Goal: Task Accomplishment & Management: Use online tool/utility

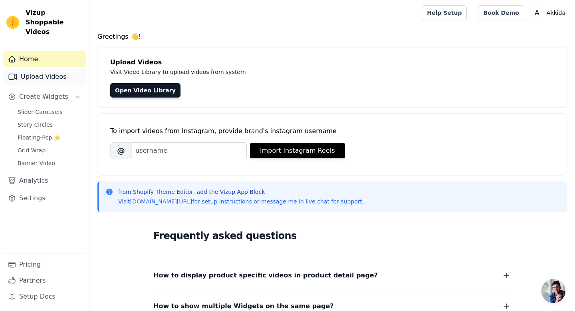
click at [53, 70] on link "Upload Videos" at bounding box center [44, 77] width 83 height 16
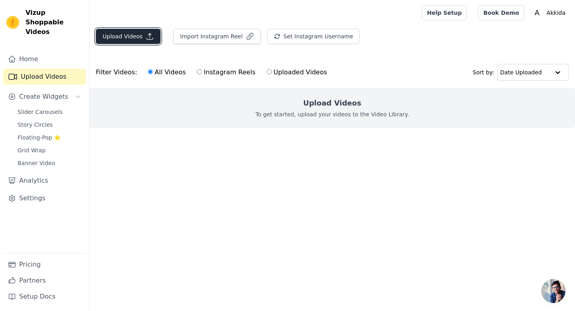
click at [123, 38] on button "Upload Videos" at bounding box center [128, 36] width 65 height 15
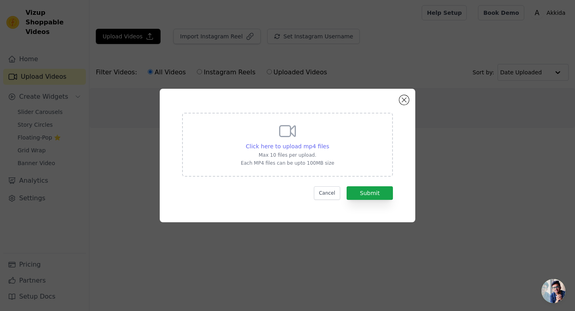
click at [298, 143] on span "Click here to upload mp4 files" at bounding box center [287, 146] width 83 height 6
click at [329, 142] on input "Click here to upload mp4 files Max 10 files per upload. Each MP4 files can be u…" at bounding box center [329, 142] width 0 height 0
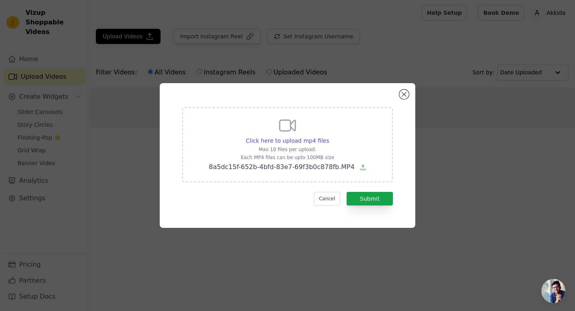
click at [313, 157] on p "Each MP4 files can be upto 100MB size" at bounding box center [287, 157] width 157 height 6
click at [329, 137] on input "Click here to upload mp4 files Max 10 files per upload. Each MP4 files can be u…" at bounding box center [329, 136] width 0 height 0
type input "C:\fakepath\v0f044gc0000crs5e57og65u7865ii8g.MP4"
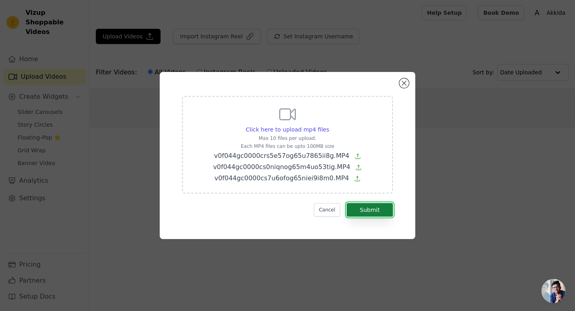
click at [373, 212] on button "Submit" at bounding box center [370, 210] width 46 height 14
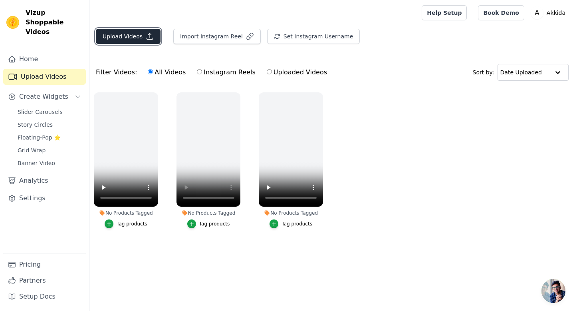
click at [125, 42] on button "Upload Videos" at bounding box center [128, 36] width 65 height 15
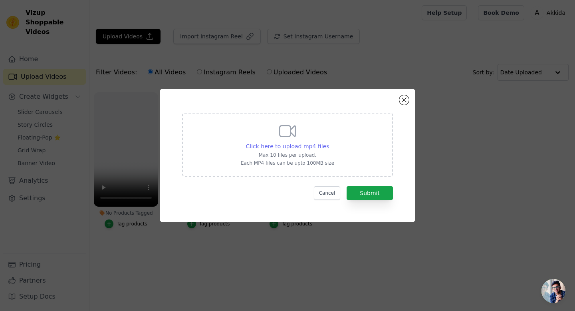
click at [289, 146] on span "Click here to upload mp4 files" at bounding box center [287, 146] width 83 height 6
click at [329, 142] on input "Click here to upload mp4 files Max 10 files per upload. Each MP4 files can be u…" at bounding box center [329, 142] width 0 height 0
type input "C:\fakepath\8a5dc15f-652b-4bfd-83e7-69f3b0c878fb.MP4"
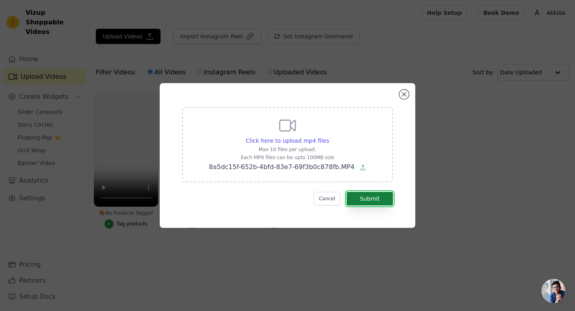
click at [378, 195] on button "Submit" at bounding box center [370, 199] width 46 height 14
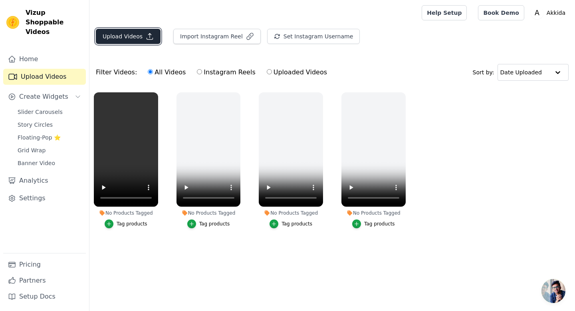
click at [126, 38] on button "Upload Videos" at bounding box center [128, 36] width 65 height 15
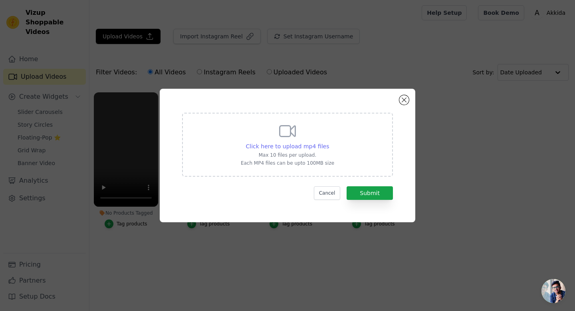
click at [303, 142] on div "Click here to upload mp4 files" at bounding box center [287, 146] width 83 height 8
click at [329, 142] on input "Click here to upload mp4 files Max 10 files per upload. Each MP4 files can be u…" at bounding box center [329, 142] width 0 height 0
click at [322, 151] on div "Click here to upload mp4 files Max 10 files per upload. Each MP4 files can be u…" at bounding box center [287, 143] width 93 height 45
click at [329, 142] on input "Click here to upload mp4 files Max 10 files per upload. Each MP4 files can be u…" at bounding box center [329, 142] width 0 height 0
click at [327, 147] on div "Click here to upload mp4 files" at bounding box center [287, 146] width 93 height 8
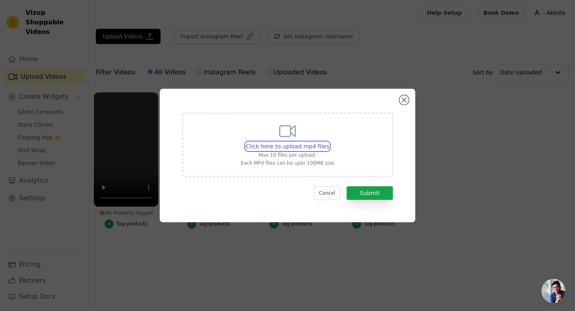
click at [329, 142] on input "Click here to upload mp4 files Max 10 files per upload. Each MP4 files can be u…" at bounding box center [329, 142] width 0 height 0
click at [304, 147] on span "Click here to upload mp4 files" at bounding box center [287, 146] width 83 height 6
click at [329, 142] on input "Click here to upload mp4 files Max 10 files per upload. Each MP4 files can be u…" at bounding box center [329, 142] width 0 height 0
type input "C:\fakepath\export_1756249261941.mp4"
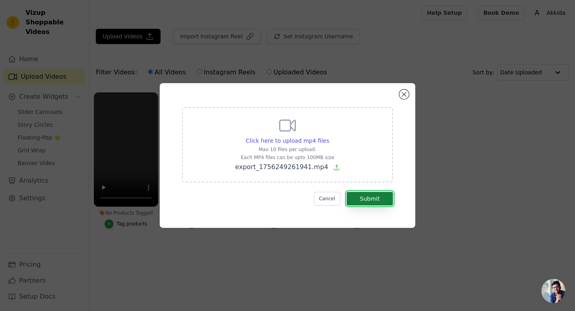
click at [386, 200] on button "Submit" at bounding box center [370, 199] width 46 height 14
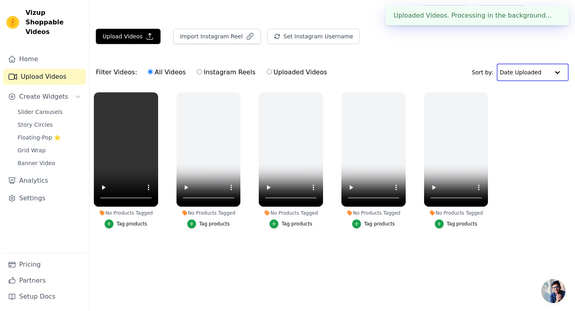
click at [535, 67] on input "text" at bounding box center [525, 72] width 50 height 16
click at [534, 70] on input "text" at bounding box center [525, 72] width 50 height 16
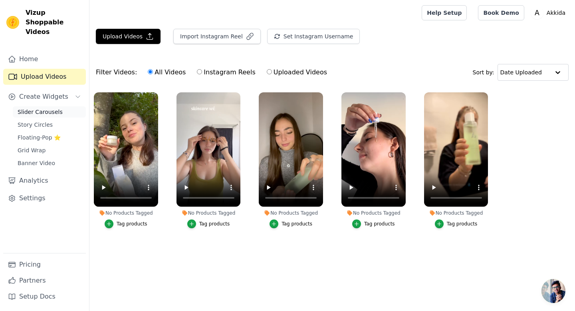
click at [49, 108] on span "Slider Carousels" at bounding box center [40, 112] width 45 height 8
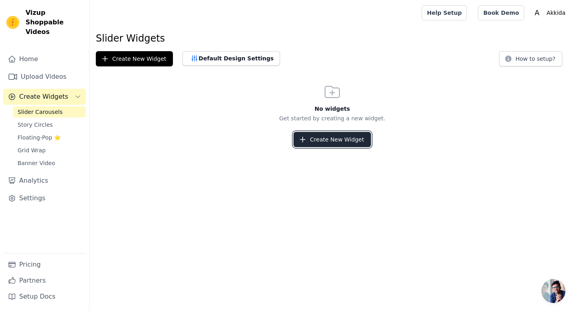
click at [348, 142] on button "Create New Widget" at bounding box center [332, 139] width 77 height 15
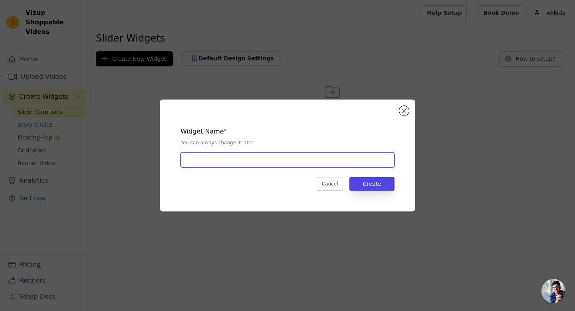
click at [305, 161] on input "text" at bounding box center [288, 159] width 214 height 15
type input "Page d'acueil"
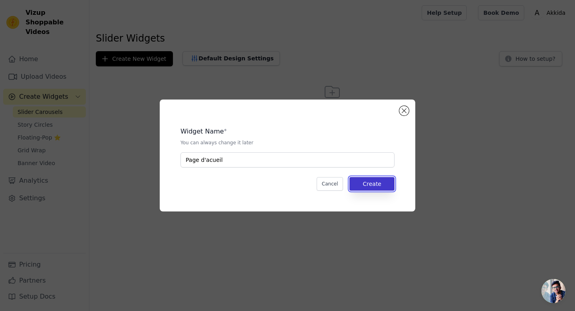
click at [366, 187] on button "Create" at bounding box center [372, 184] width 45 height 14
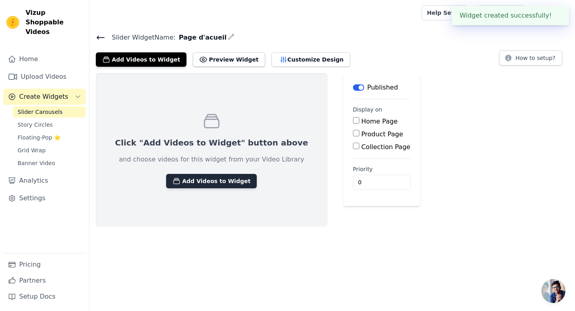
click at [212, 178] on button "Add Videos to Widget" at bounding box center [211, 181] width 91 height 14
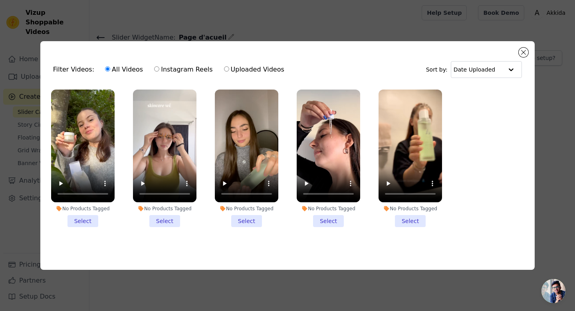
click at [451, 173] on ul "No Products Tagged Select No Products Tagged Select No Products Tagged Select N…" at bounding box center [288, 164] width 482 height 159
click at [419, 216] on li "No Products Tagged Select" at bounding box center [411, 158] width 64 height 138
click at [0, 0] on input "No Products Tagged Select" at bounding box center [0, 0] width 0 height 0
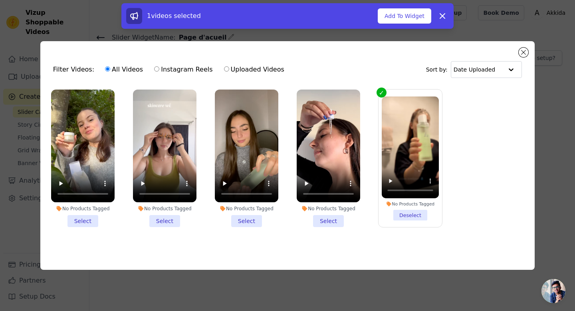
click at [341, 220] on li "No Products Tagged Select" at bounding box center [329, 158] width 64 height 138
click at [0, 0] on input "No Products Tagged Select" at bounding box center [0, 0] width 0 height 0
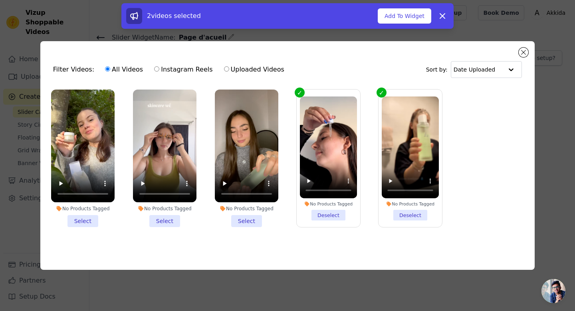
click at [260, 224] on li "No Products Tagged Select" at bounding box center [247, 158] width 64 height 138
click at [0, 0] on input "No Products Tagged Select" at bounding box center [0, 0] width 0 height 0
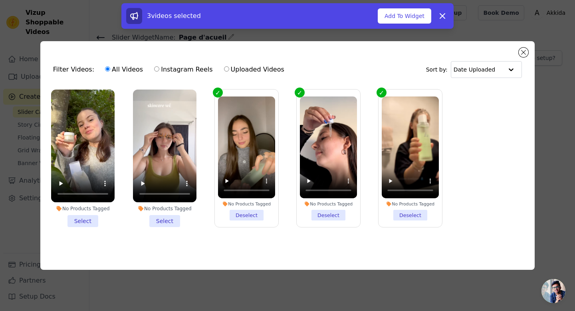
click at [171, 221] on li "No Products Tagged Select" at bounding box center [165, 158] width 64 height 138
click at [0, 0] on input "No Products Tagged Select" at bounding box center [0, 0] width 0 height 0
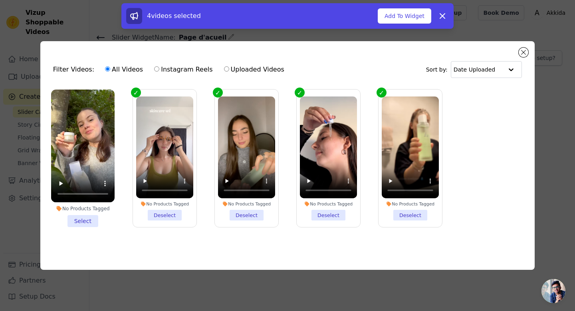
click at [100, 225] on li "No Products Tagged Select" at bounding box center [83, 158] width 64 height 138
click at [0, 0] on input "No Products Tagged Select" at bounding box center [0, 0] width 0 height 0
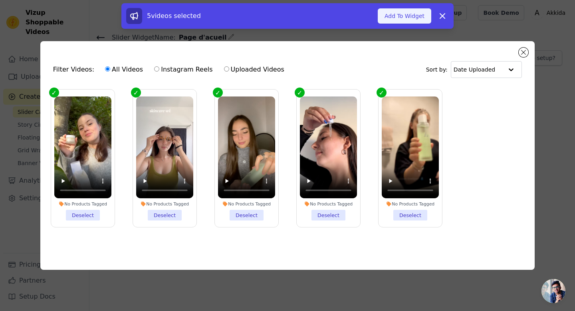
click at [410, 12] on button "Add To Widget" at bounding box center [405, 15] width 54 height 15
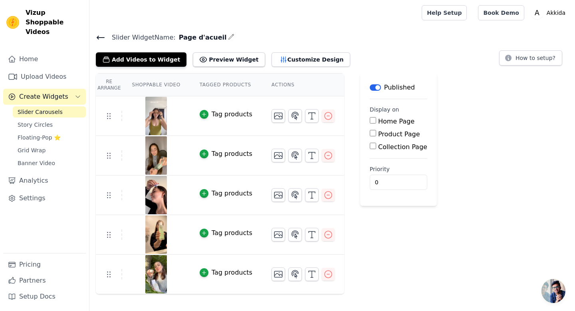
click at [388, 123] on label "Home Page" at bounding box center [396, 121] width 36 height 8
click at [376, 123] on input "Home Page" at bounding box center [373, 120] width 6 height 6
checkbox input "true"
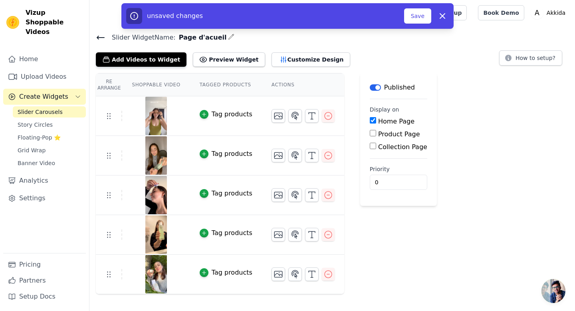
click at [376, 89] on button "Label" at bounding box center [375, 87] width 11 height 6
click at [221, 62] on button "Preview Widget" at bounding box center [229, 59] width 72 height 14
click at [52, 119] on link "Story Circles" at bounding box center [49, 124] width 73 height 11
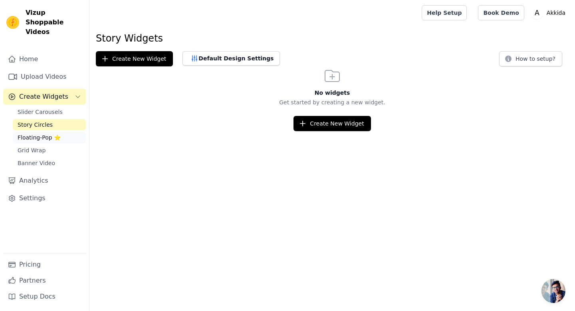
click at [55, 133] on span "Floating-Pop ⭐" at bounding box center [39, 137] width 43 height 8
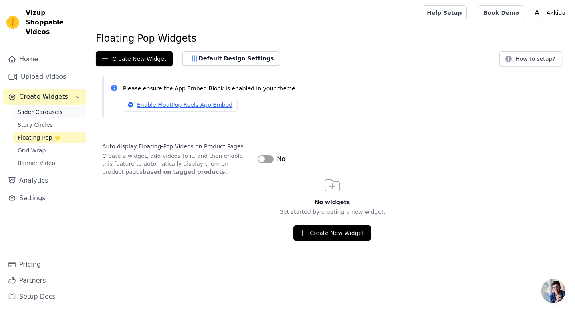
click at [58, 108] on span "Slider Carousels" at bounding box center [40, 112] width 45 height 8
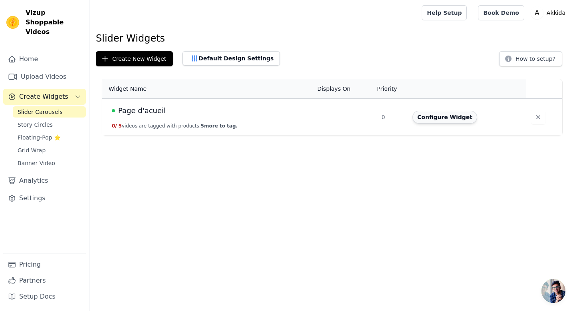
click at [444, 117] on button "Configure Widget" at bounding box center [445, 117] width 65 height 13
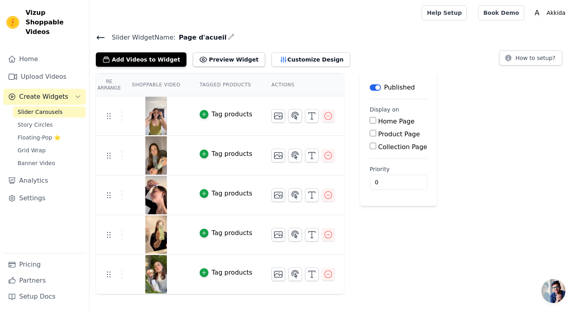
click at [155, 89] on th "Shoppable Video" at bounding box center [156, 85] width 68 height 23
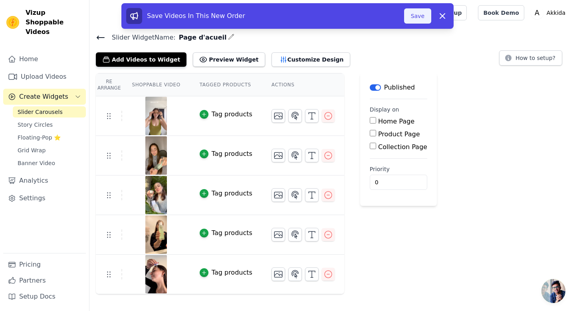
click at [428, 13] on button "Save" at bounding box center [417, 15] width 27 height 15
click at [417, 13] on button "Save" at bounding box center [417, 15] width 27 height 15
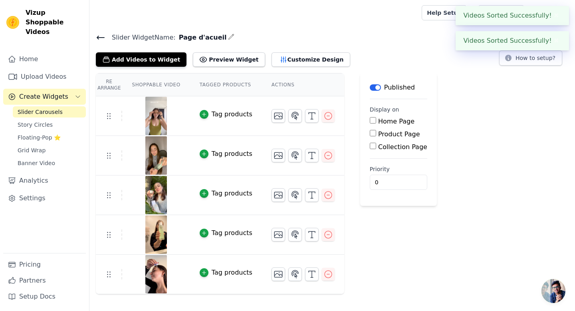
click at [398, 122] on label "Home Page" at bounding box center [396, 121] width 36 height 8
click at [376, 122] on input "Home Page" at bounding box center [373, 120] width 6 height 6
checkbox input "true"
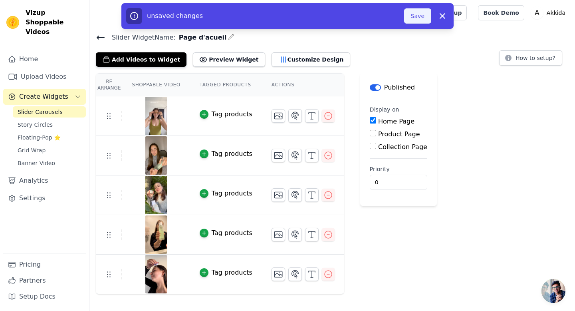
click at [425, 12] on button "Save" at bounding box center [417, 15] width 27 height 15
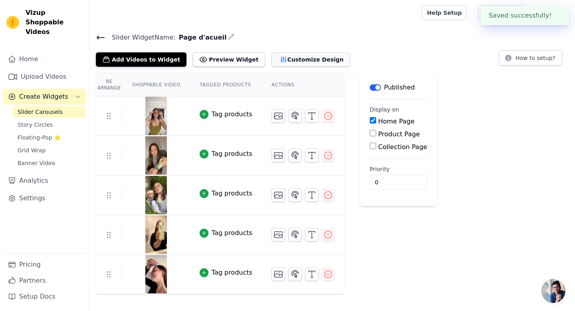
click at [296, 57] on button "Customize Design" at bounding box center [311, 59] width 79 height 14
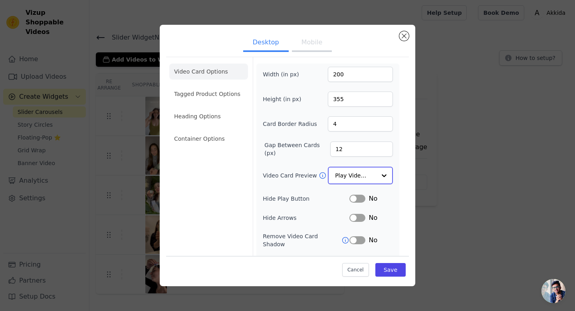
click at [357, 176] on input "Video Card Preview" at bounding box center [355, 175] width 41 height 16
click at [405, 149] on div "Video Card Options Tagged Product Options Heading Options Container Options Wid…" at bounding box center [287, 184] width 243 height 254
click at [307, 41] on button "Mobile" at bounding box center [312, 43] width 40 height 18
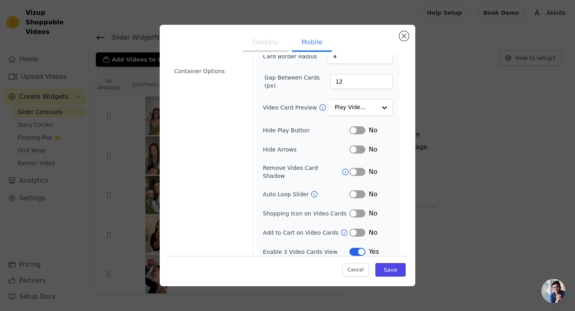
scroll to position [68, 0]
click at [462, 123] on div "Desktop Mobile Video Card Options Tagged Product Options Heading Options Contai…" at bounding box center [288, 155] width 550 height 287
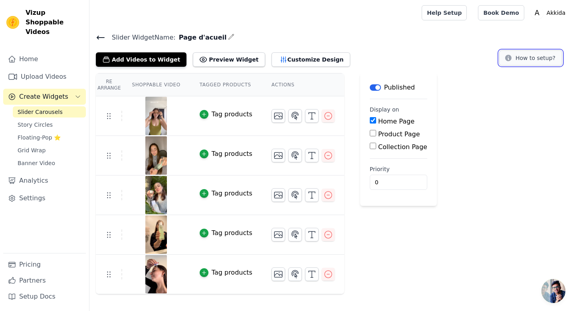
click at [546, 55] on button "How to setup?" at bounding box center [530, 57] width 63 height 15
drag, startPoint x: 175, startPoint y: 37, endPoint x: 217, endPoint y: 36, distance: 42.0
click at [217, 36] on h4 "Slider Widget Name: Page d'acueil" at bounding box center [332, 37] width 473 height 11
copy div "Page d'acueil"
click at [294, 51] on div "Add Videos to Widget Preview Widget Customize Design" at bounding box center [226, 58] width 261 height 18
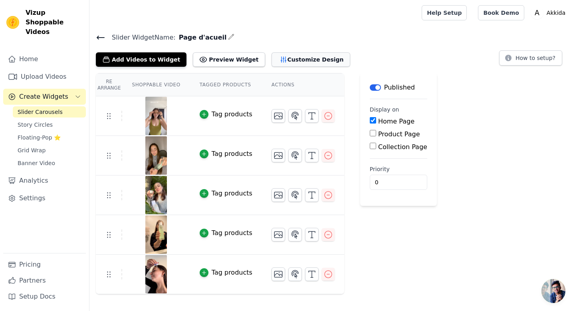
click at [294, 59] on button "Customize Design" at bounding box center [311, 59] width 79 height 14
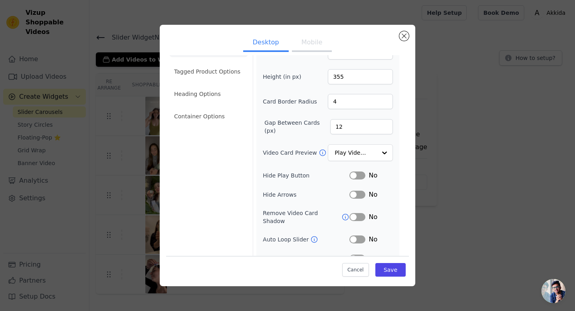
scroll to position [0, 0]
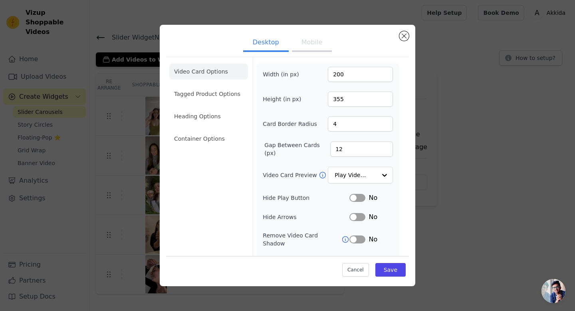
click at [304, 40] on button "Mobile" at bounding box center [312, 43] width 40 height 18
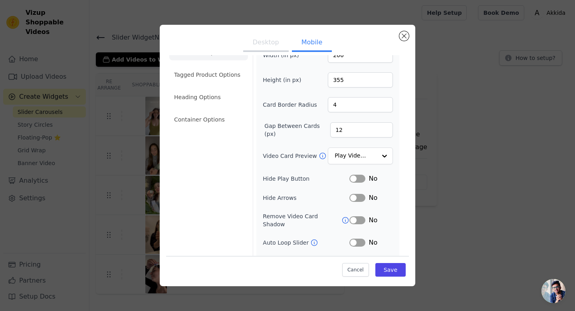
scroll to position [21, 0]
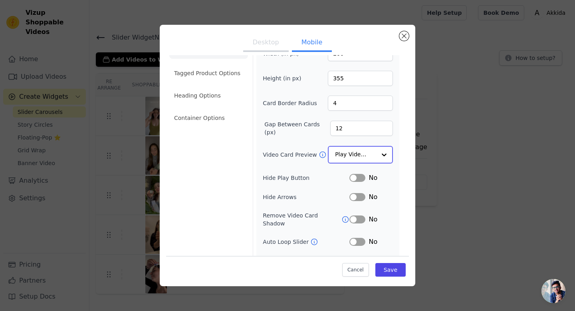
click at [366, 154] on input "Video Card Preview" at bounding box center [355, 155] width 41 height 16
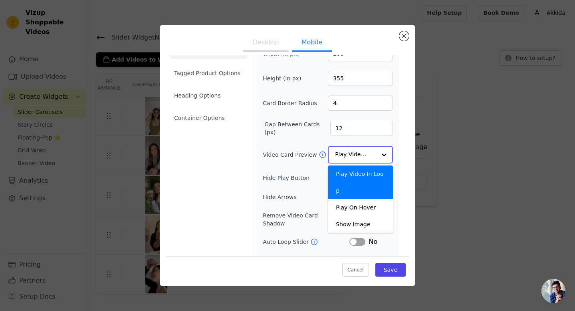
click at [373, 177] on div "Play Video In Loop" at bounding box center [360, 182] width 65 height 34
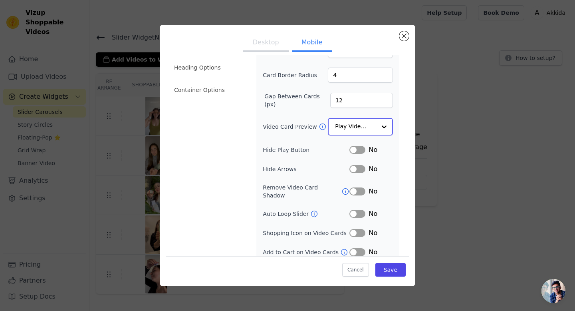
scroll to position [55, 0]
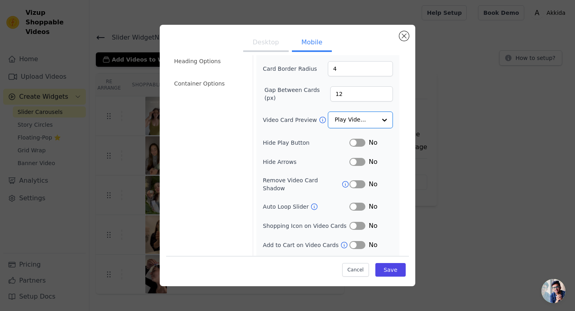
click at [394, 176] on div "Width (in px) 200 Height (in px) 355 Card Border Radius 4 Gap Between Cards (px…" at bounding box center [327, 140] width 143 height 264
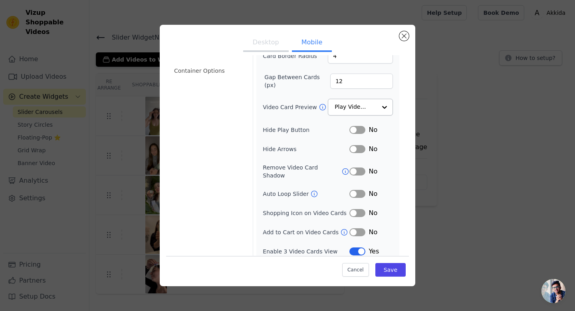
click at [360, 131] on button "Label" at bounding box center [358, 130] width 16 height 8
click at [358, 145] on button "Label" at bounding box center [358, 149] width 16 height 8
click at [311, 190] on icon at bounding box center [314, 194] width 8 height 8
click at [361, 109] on input "Video Card Preview" at bounding box center [355, 107] width 41 height 16
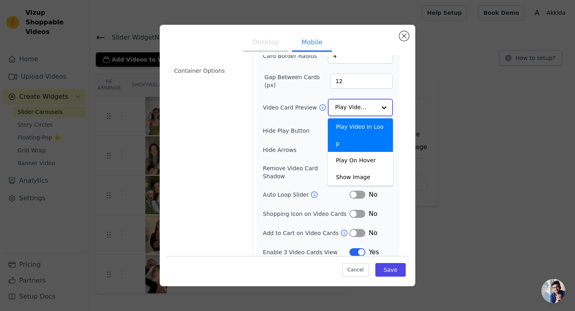
click at [368, 130] on div "Play Video In Loop" at bounding box center [360, 135] width 65 height 34
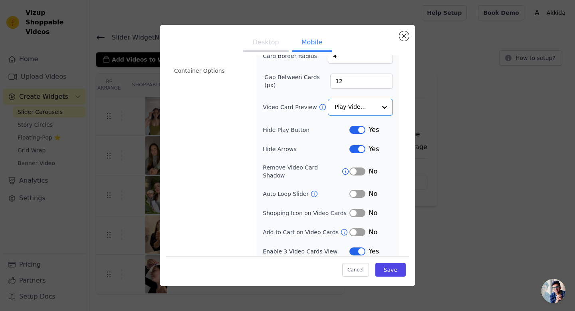
click at [225, 109] on div "Video Card Options Tagged Product Options Heading Options Container Options" at bounding box center [208, 125] width 79 height 273
